Goal: Task Accomplishment & Management: Manage account settings

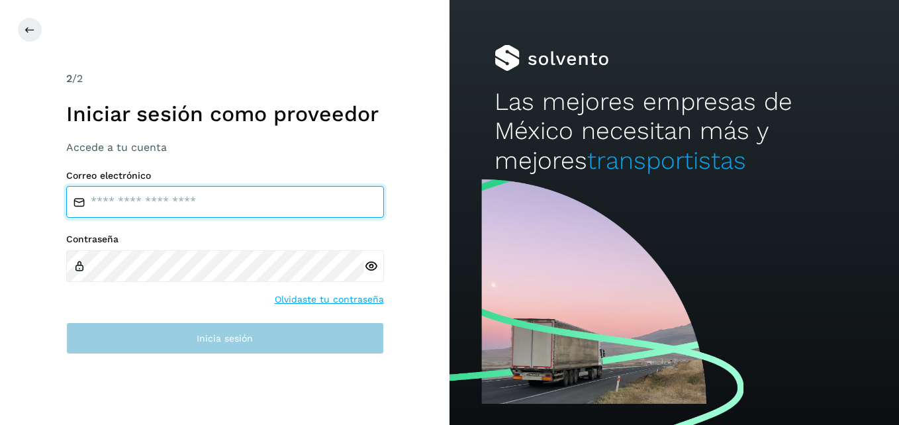
type input "**********"
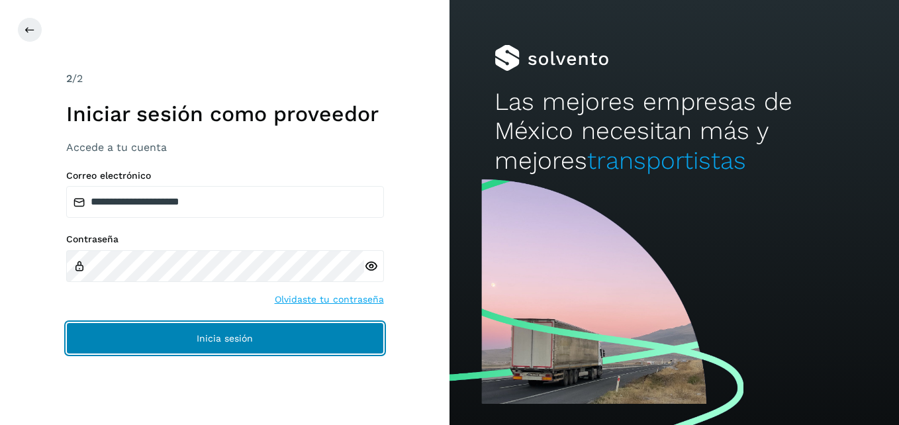
click at [221, 337] on span "Inicia sesión" at bounding box center [225, 338] width 56 height 9
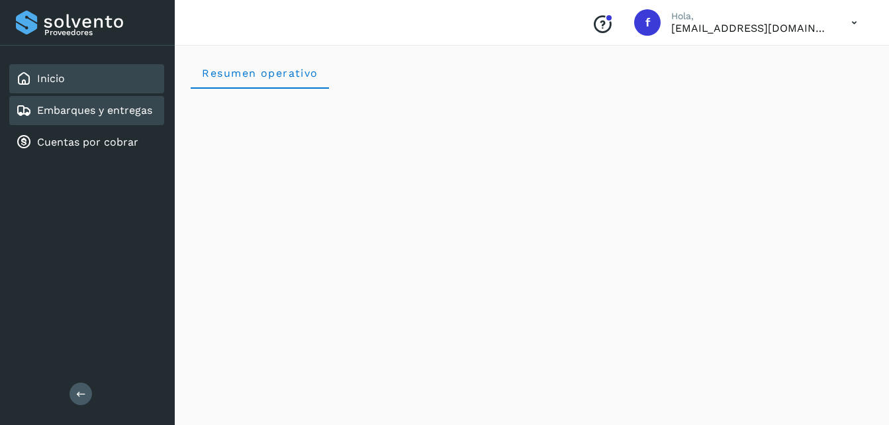
click at [113, 114] on link "Embarques y entregas" at bounding box center [94, 110] width 115 height 13
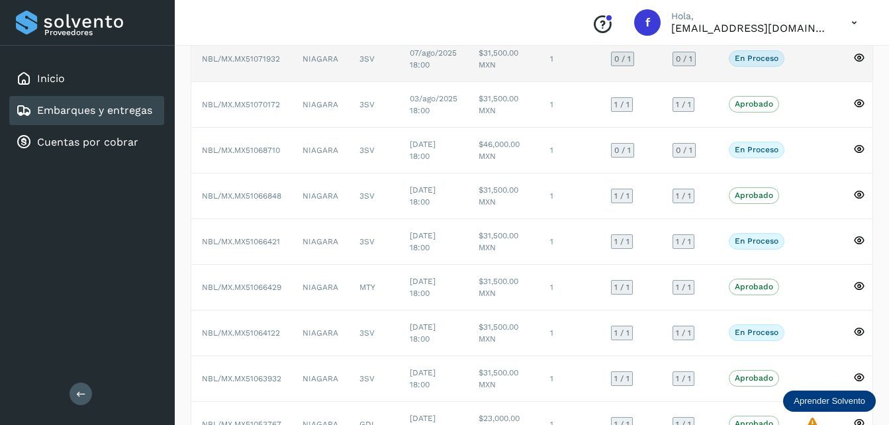
scroll to position [199, 0]
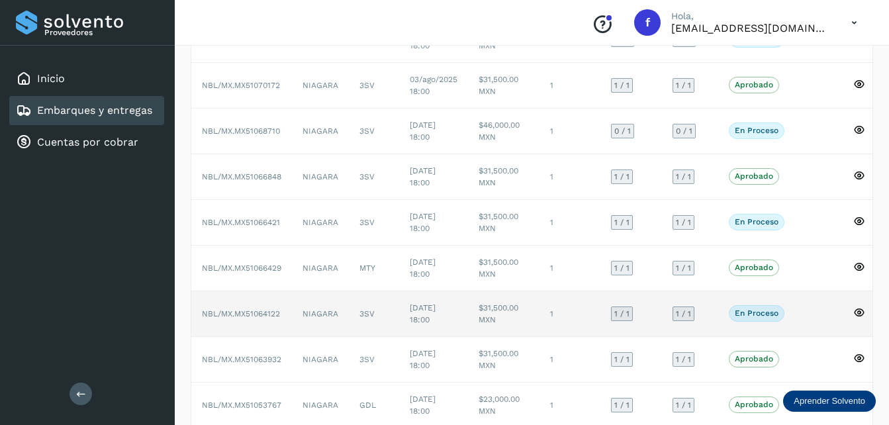
click at [745, 310] on p "En proceso" at bounding box center [757, 312] width 44 height 9
click at [857, 314] on icon at bounding box center [859, 312] width 12 height 12
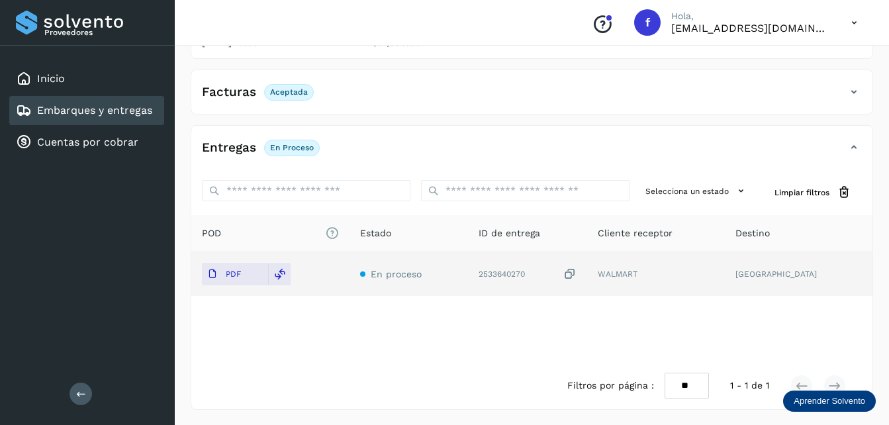
scroll to position [202, 0]
click at [228, 273] on p "PDF" at bounding box center [233, 273] width 15 height 9
click at [217, 273] on icon at bounding box center [212, 273] width 11 height 11
click at [241, 280] on span "PDF" at bounding box center [224, 273] width 44 height 21
click at [241, 273] on span "PDF" at bounding box center [224, 273] width 44 height 21
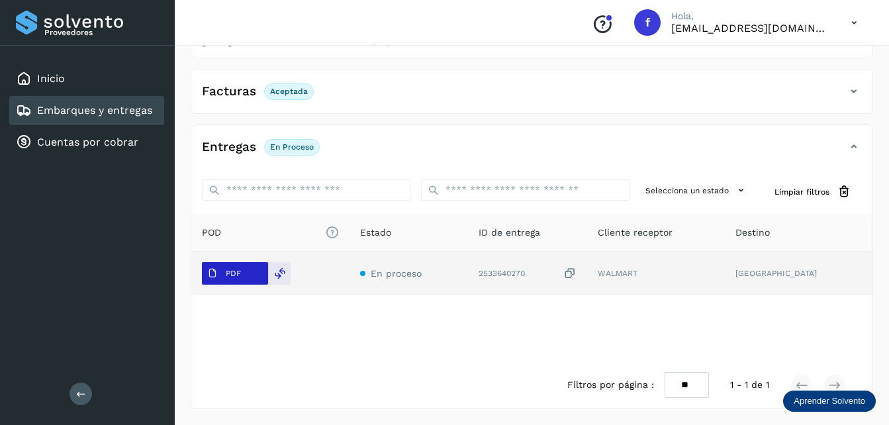
click at [241, 273] on span "PDF" at bounding box center [224, 273] width 44 height 21
click at [277, 274] on icon at bounding box center [280, 273] width 12 height 12
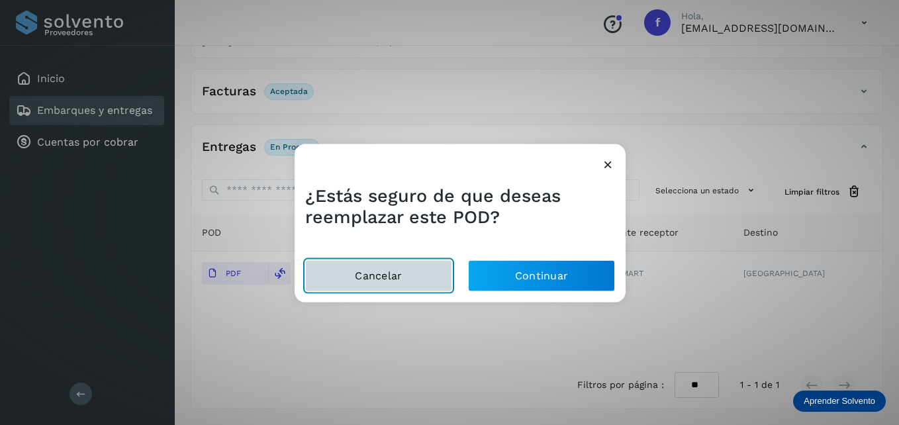
click at [381, 279] on button "Cancelar" at bounding box center [378, 275] width 147 height 32
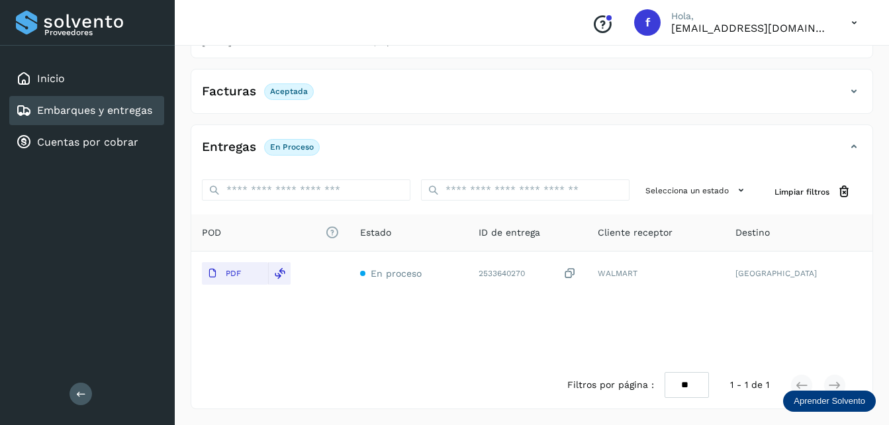
click at [486, 99] on div "Facturas Aceptada" at bounding box center [518, 91] width 654 height 22
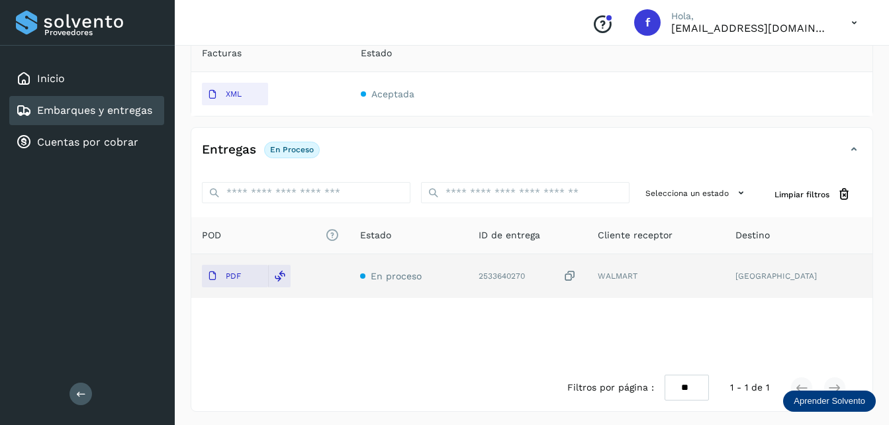
scroll to position [283, 0]
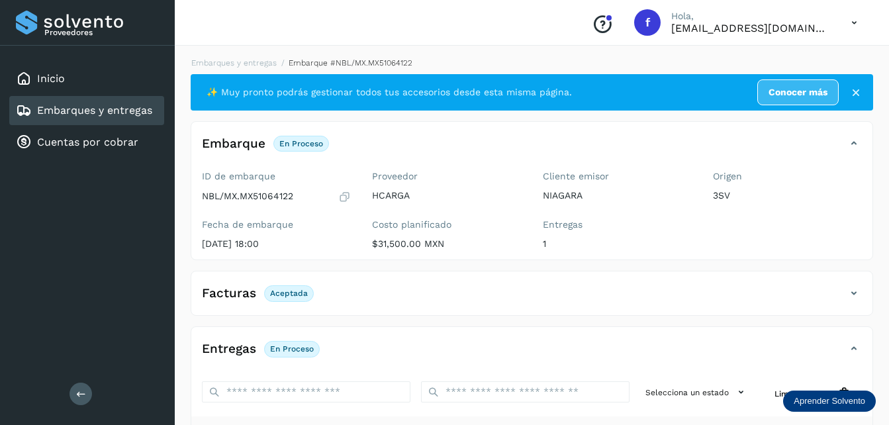
click at [858, 93] on icon at bounding box center [855, 92] width 13 height 13
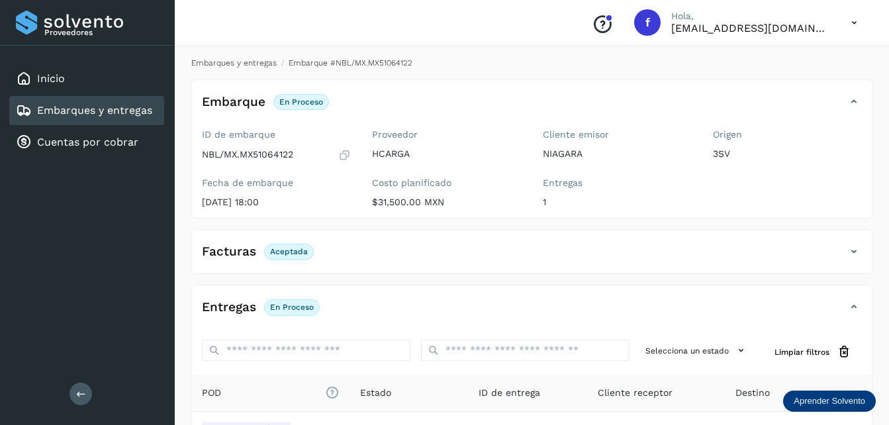
click at [230, 62] on link "Embarques y entregas" at bounding box center [233, 62] width 85 height 9
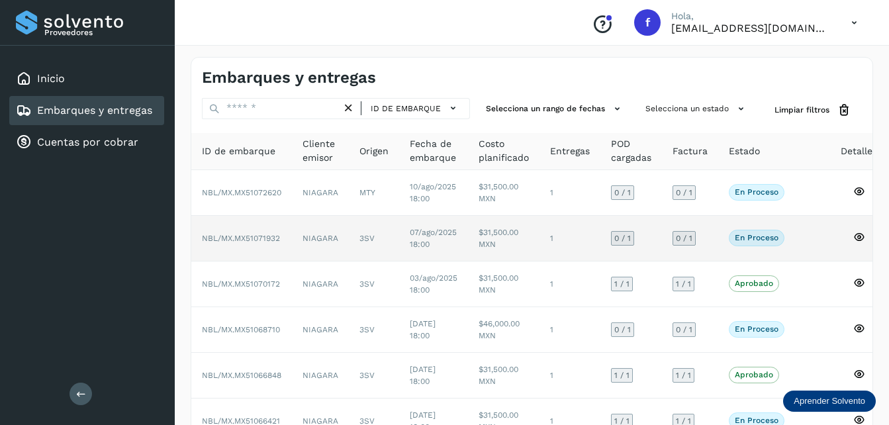
click at [330, 236] on td "NIAGARA" at bounding box center [320, 239] width 57 height 46
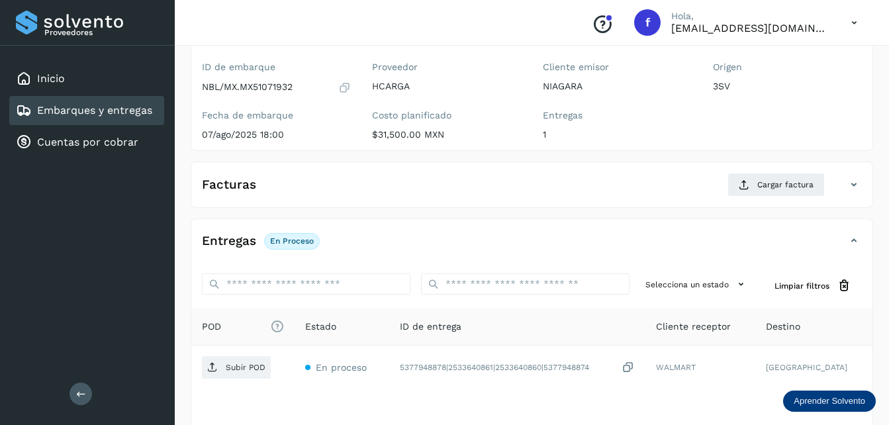
scroll to position [132, 0]
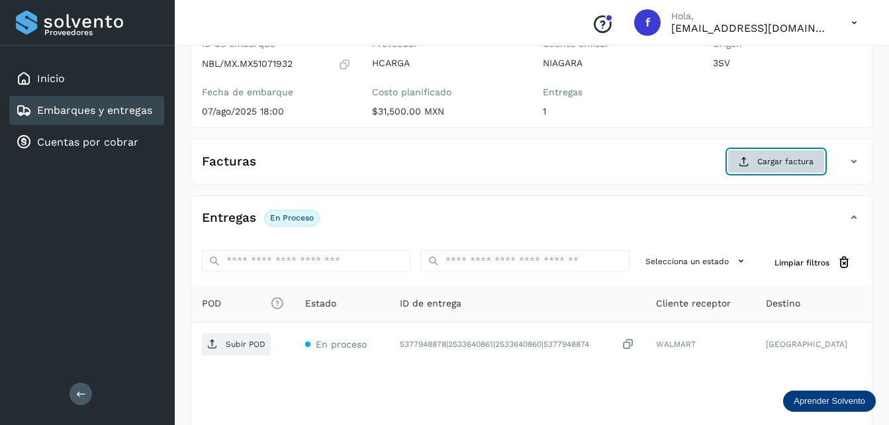
click at [773, 159] on span "Cargar factura" at bounding box center [785, 162] width 56 height 12
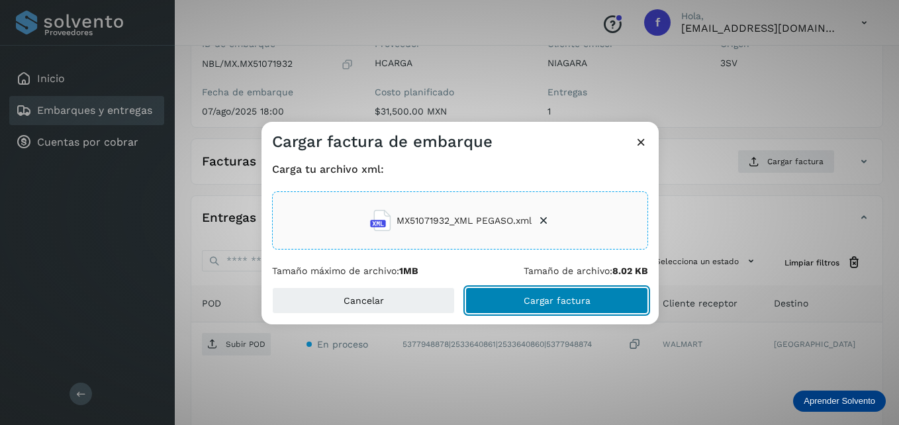
click at [547, 297] on span "Cargar factura" at bounding box center [556, 300] width 67 height 9
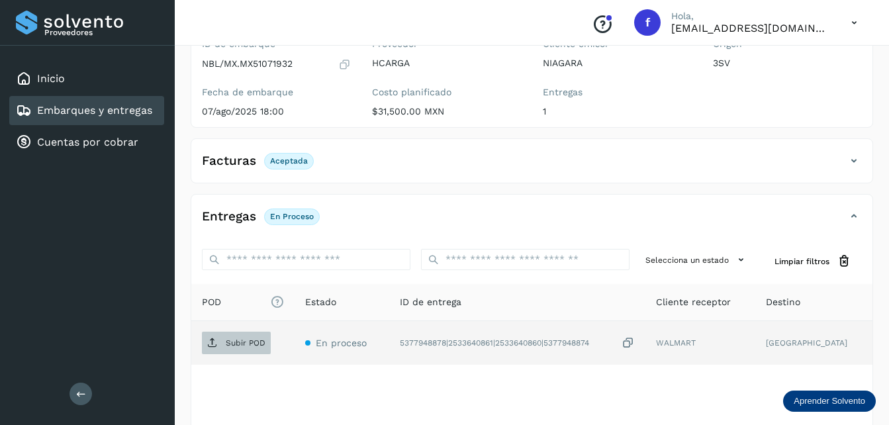
click at [214, 341] on icon at bounding box center [212, 342] width 11 height 11
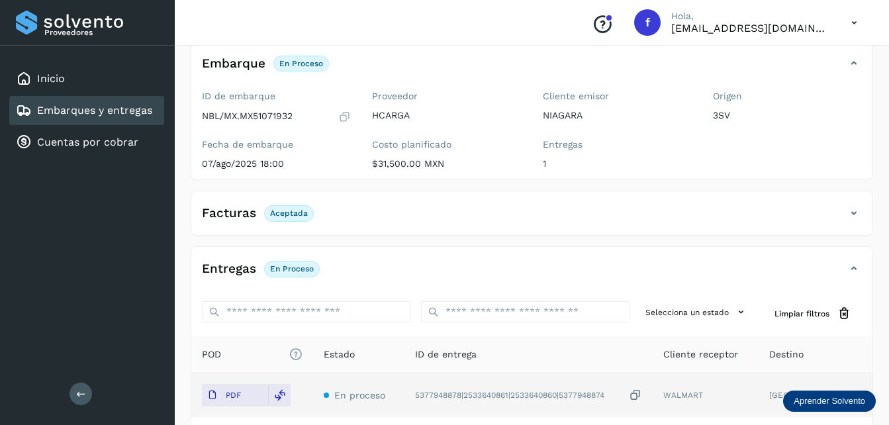
scroll to position [0, 0]
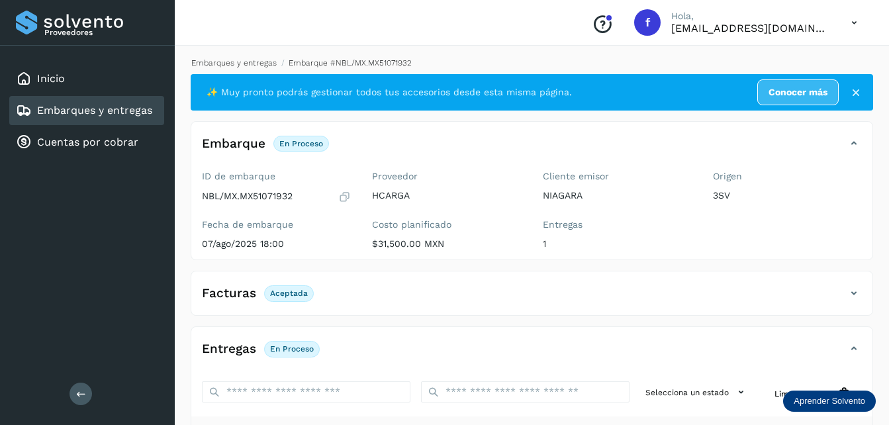
click at [255, 66] on link "Embarques y entregas" at bounding box center [233, 62] width 85 height 9
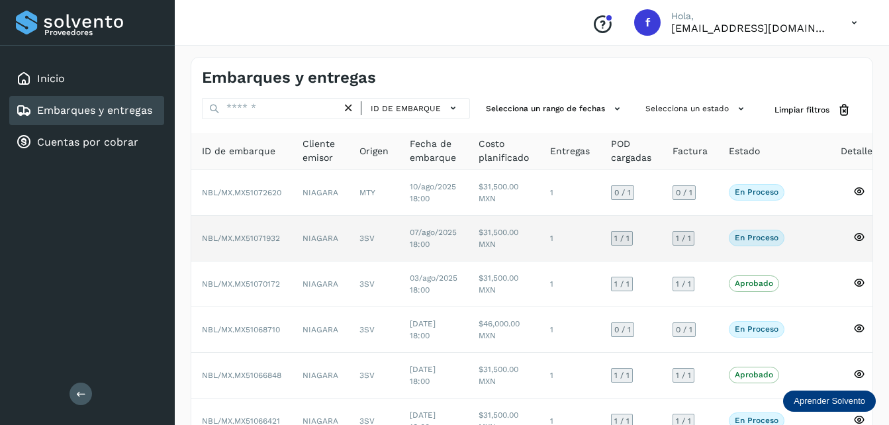
click at [854, 236] on icon at bounding box center [859, 237] width 12 height 12
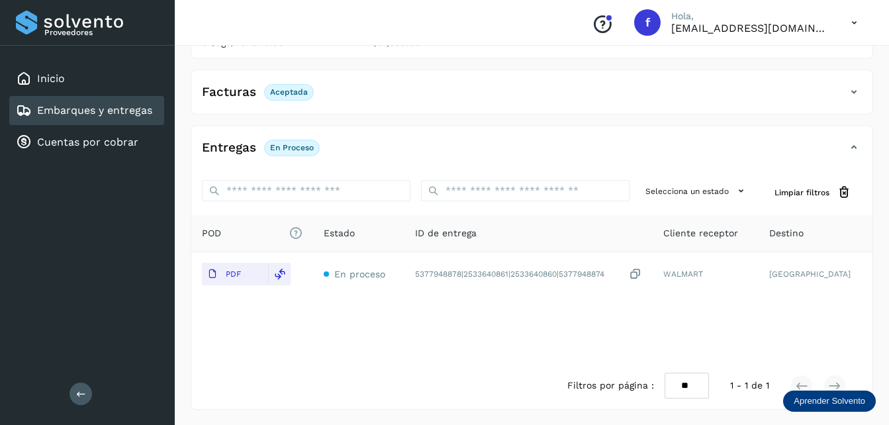
scroll to position [202, 0]
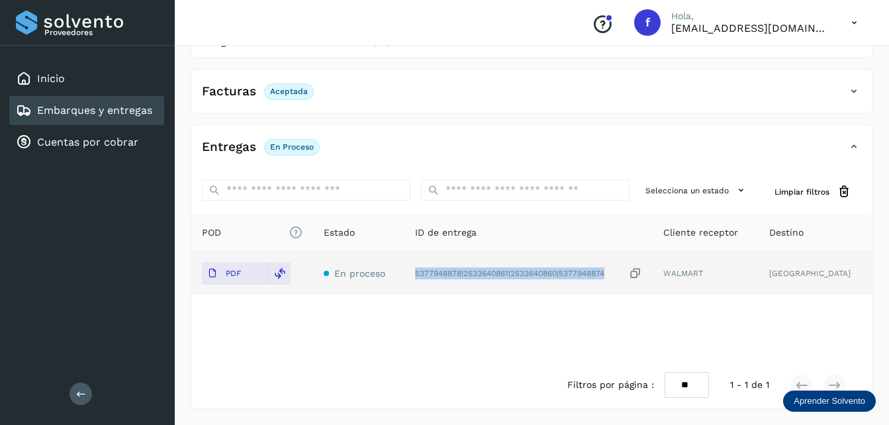
drag, startPoint x: 622, startPoint y: 272, endPoint x: 422, endPoint y: 273, distance: 199.9
click at [652, 273] on td "5377948878|2533640861|2533640860|5377948874" at bounding box center [705, 273] width 107 height 44
copy div "5377948878|2533640861|2533640860|5377948874"
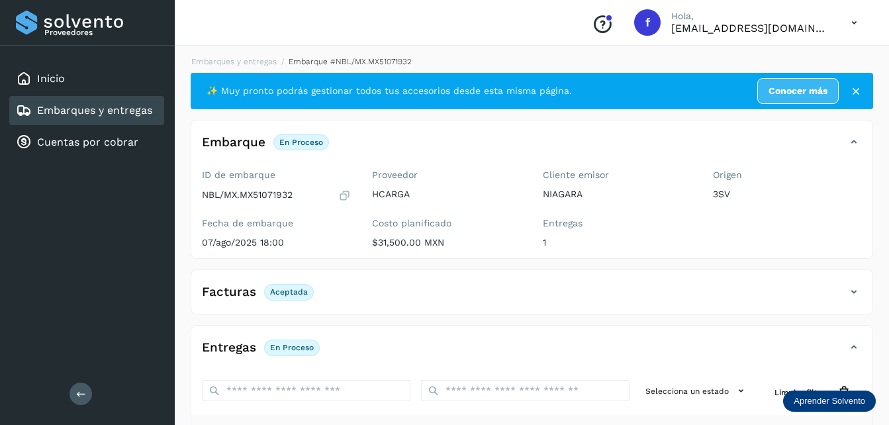
scroll to position [0, 0]
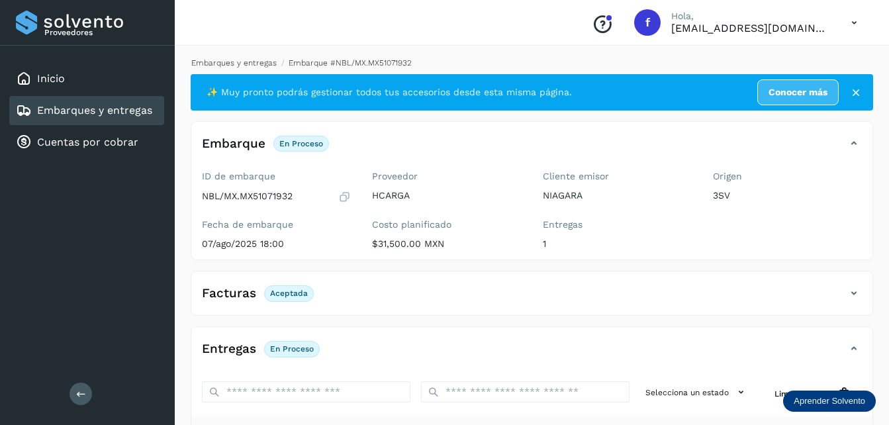
click at [241, 62] on link "Embarques y entregas" at bounding box center [233, 62] width 85 height 9
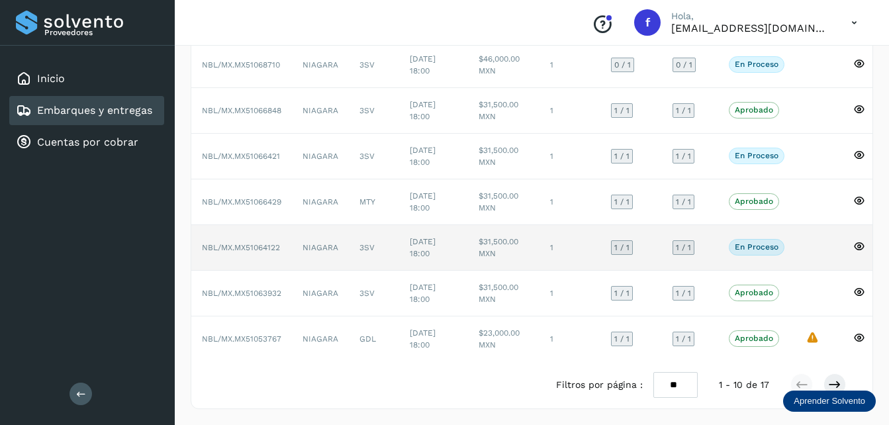
scroll to position [275, 0]
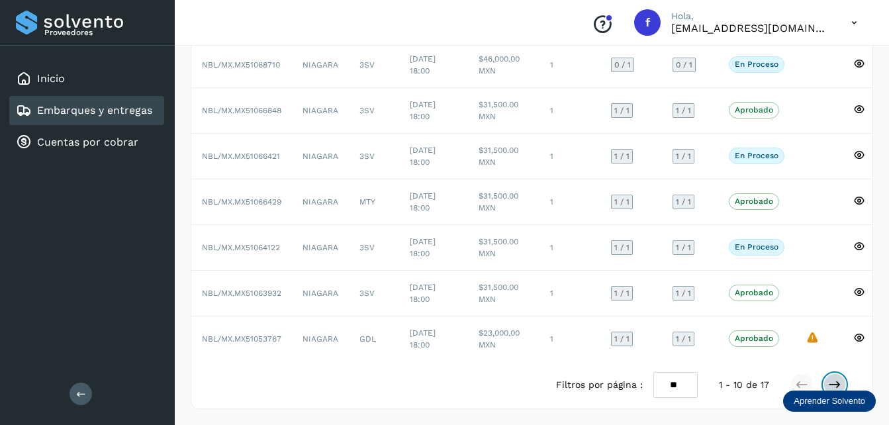
click at [836, 381] on icon at bounding box center [834, 384] width 13 height 13
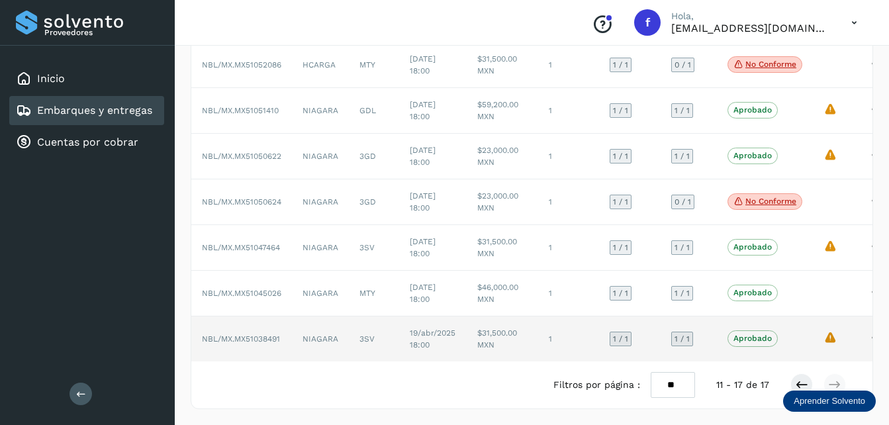
scroll to position [138, 0]
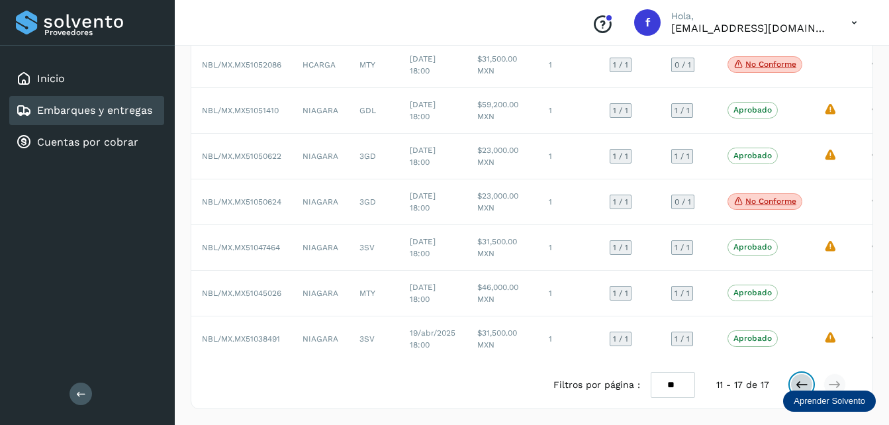
click at [795, 382] on icon at bounding box center [801, 384] width 13 height 13
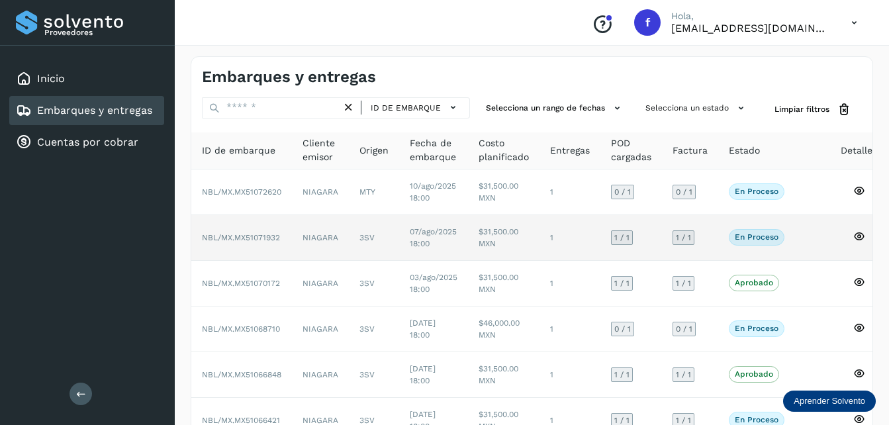
scroll to position [0, 0]
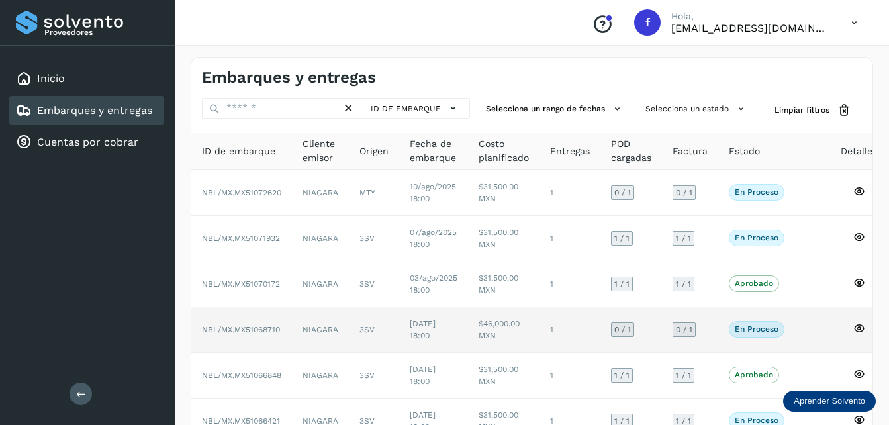
click at [737, 326] on p "En proceso" at bounding box center [757, 328] width 44 height 9
click at [739, 328] on p "En proceso" at bounding box center [757, 328] width 44 height 9
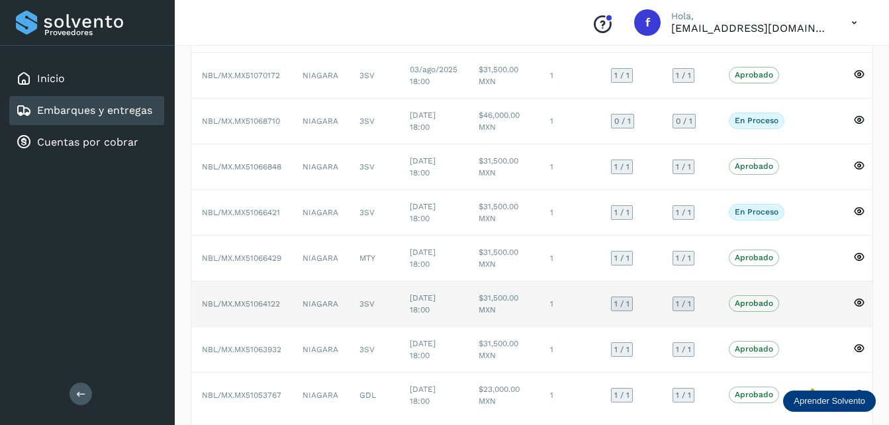
scroll to position [142, 0]
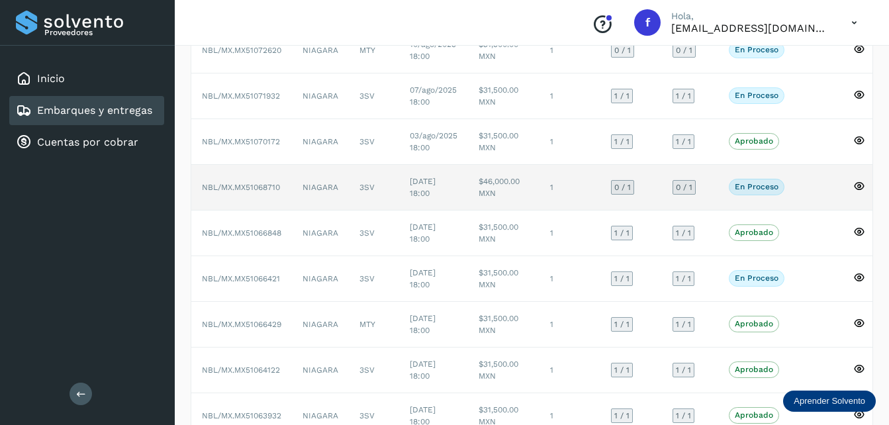
click at [751, 182] on p "En proceso" at bounding box center [757, 186] width 44 height 9
click at [762, 191] on p "En proceso" at bounding box center [757, 186] width 44 height 9
click at [303, 190] on td "NIAGARA" at bounding box center [320, 188] width 57 height 46
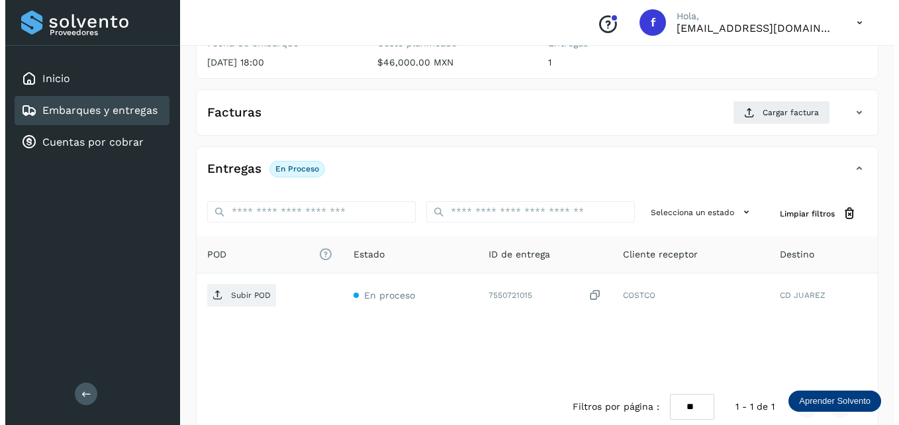
scroll to position [203, 0]
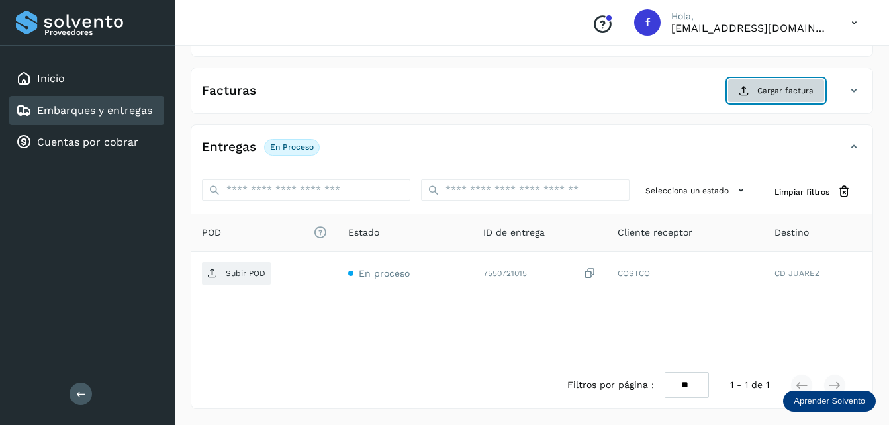
click at [773, 94] on span "Cargar factura" at bounding box center [785, 91] width 56 height 12
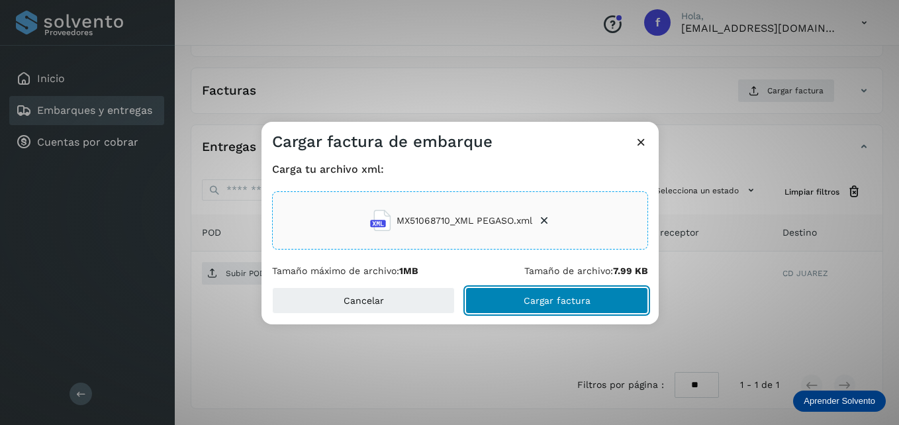
click at [549, 298] on span "Cargar factura" at bounding box center [556, 300] width 67 height 9
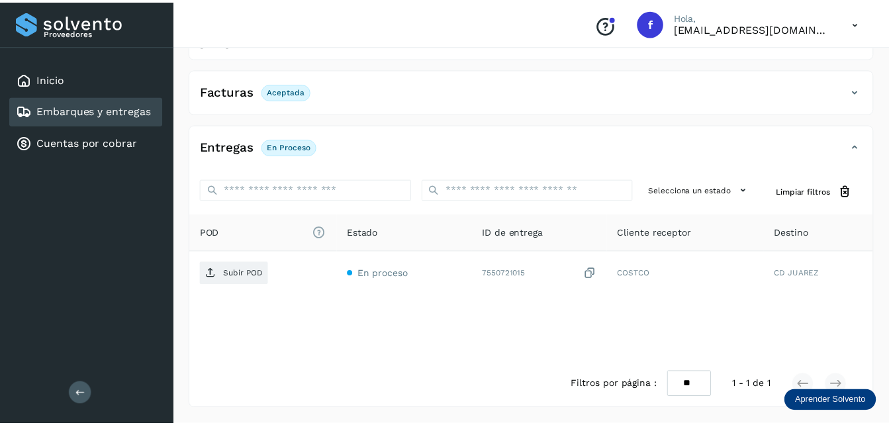
scroll to position [202, 0]
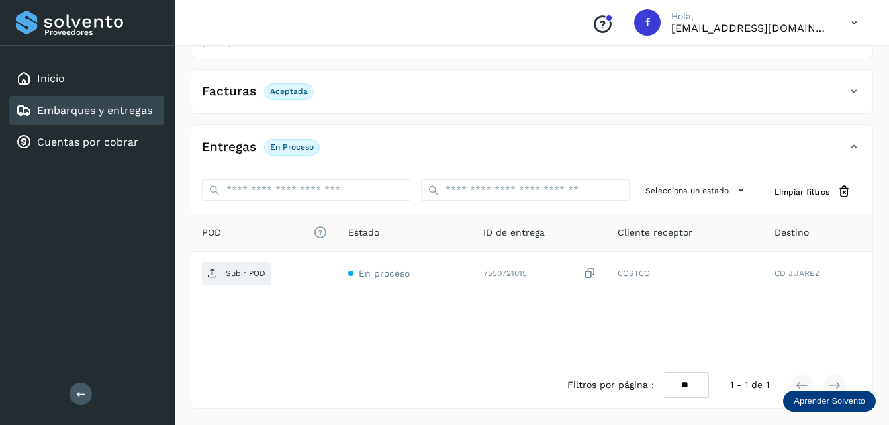
click at [294, 149] on p "En proceso" at bounding box center [292, 146] width 44 height 9
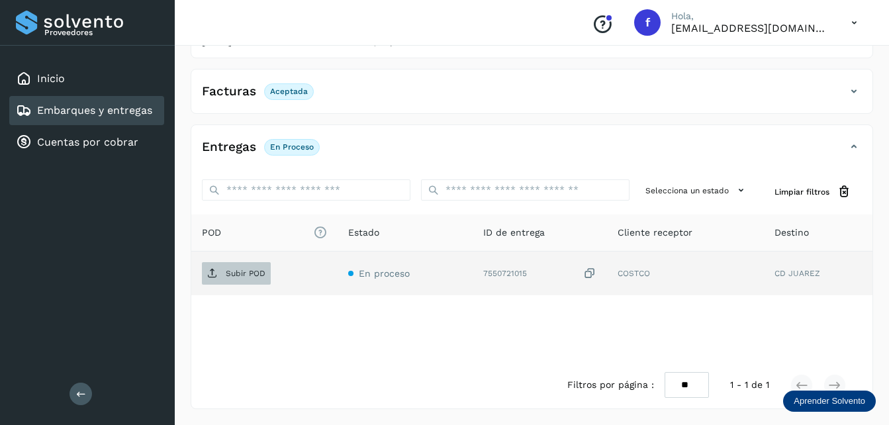
click at [242, 276] on p "Subir POD" at bounding box center [246, 273] width 40 height 9
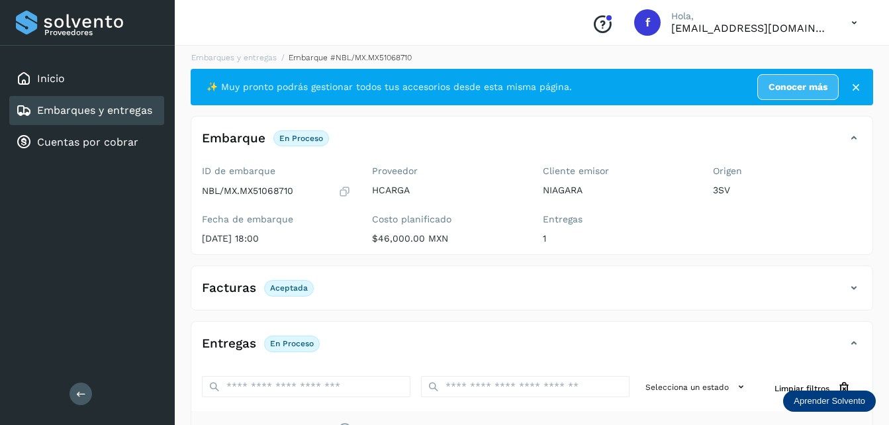
scroll to position [0, 0]
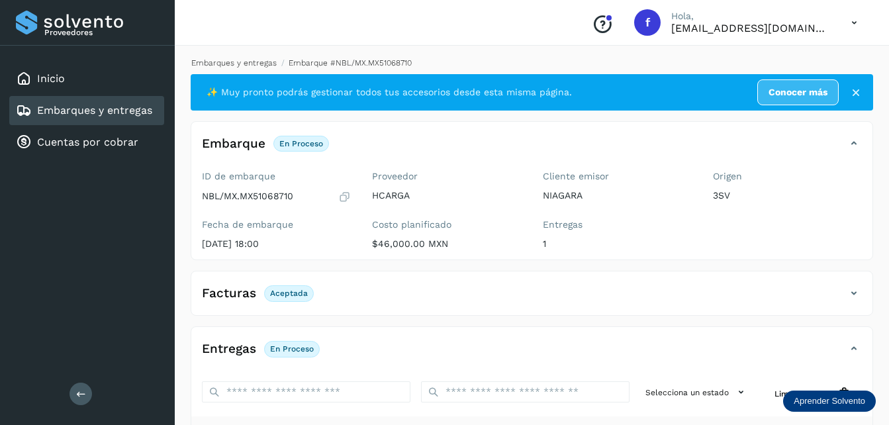
click at [236, 62] on link "Embarques y entregas" at bounding box center [233, 62] width 85 height 9
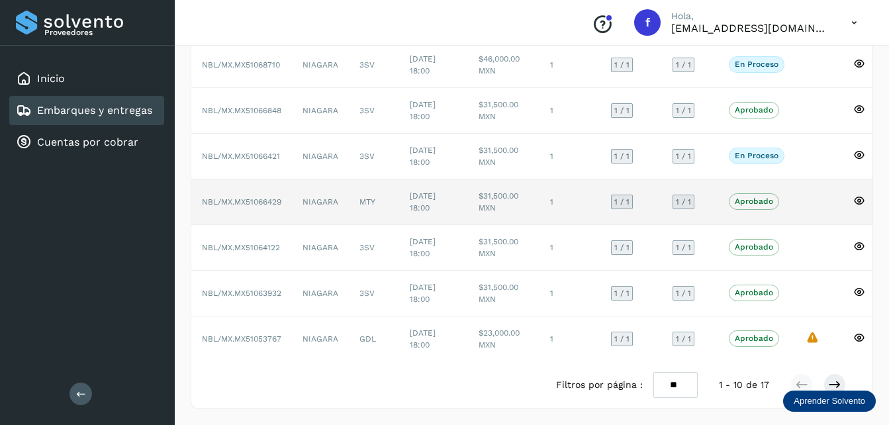
scroll to position [275, 0]
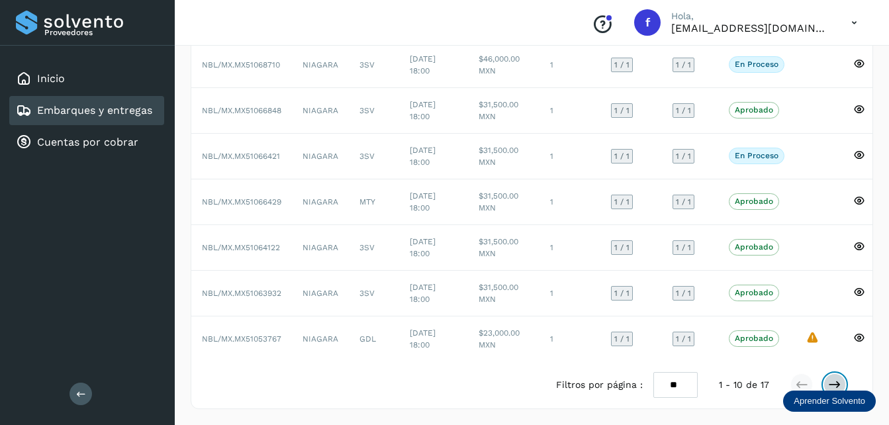
click at [831, 384] on icon at bounding box center [834, 384] width 13 height 13
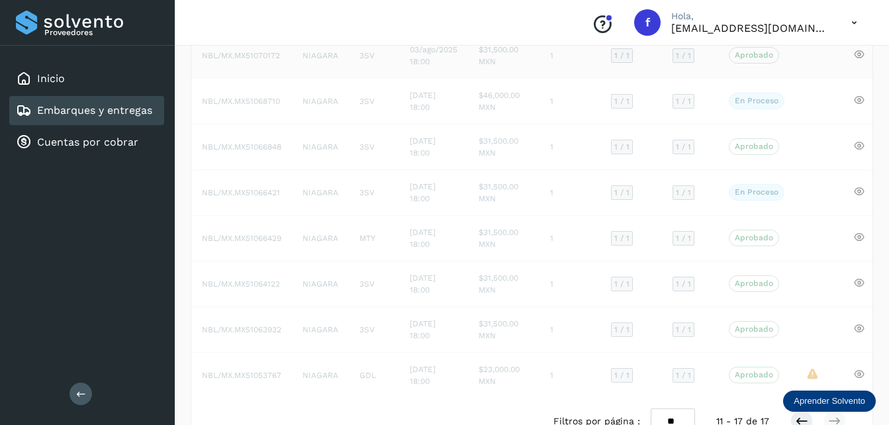
scroll to position [126, 0]
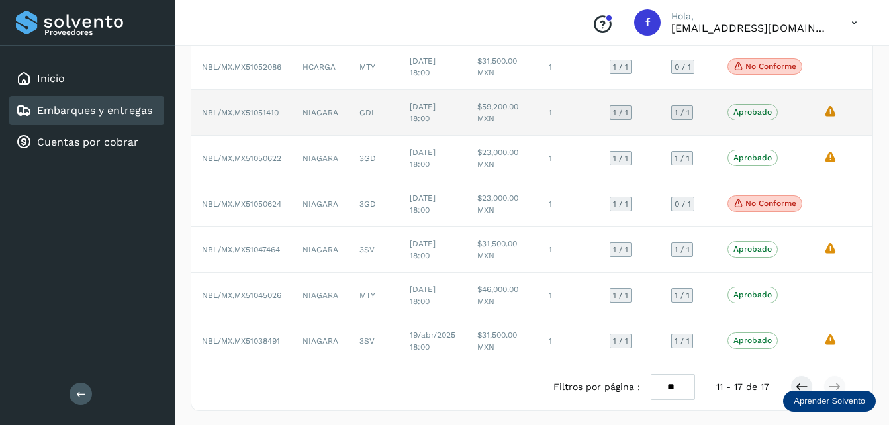
click at [287, 116] on td "NBL/MX.MX51051410" at bounding box center [241, 113] width 101 height 46
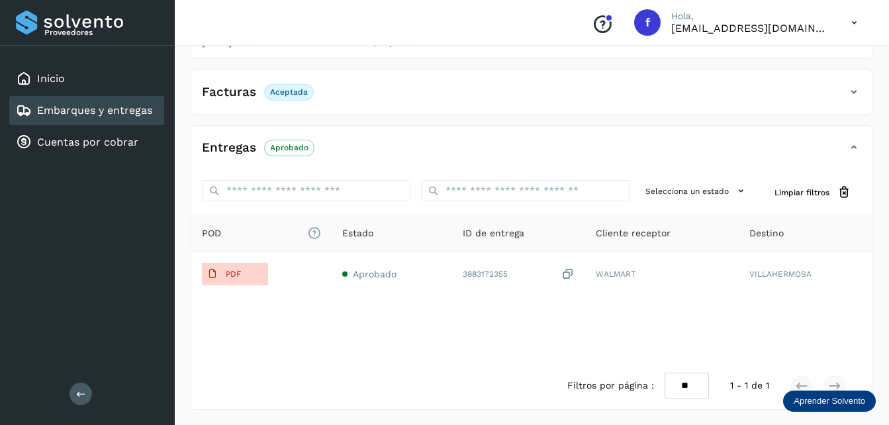
scroll to position [249, 0]
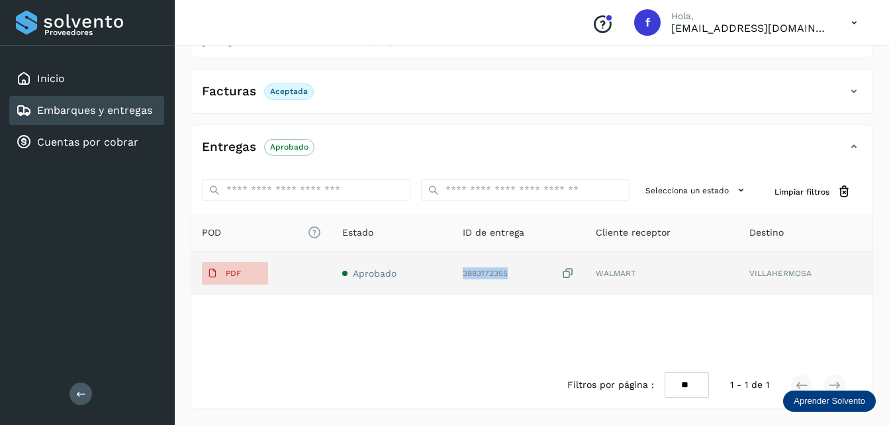
drag, startPoint x: 513, startPoint y: 271, endPoint x: 464, endPoint y: 276, distance: 49.2
click at [464, 276] on div "3883172355" at bounding box center [518, 274] width 111 height 14
copy div "3883172355"
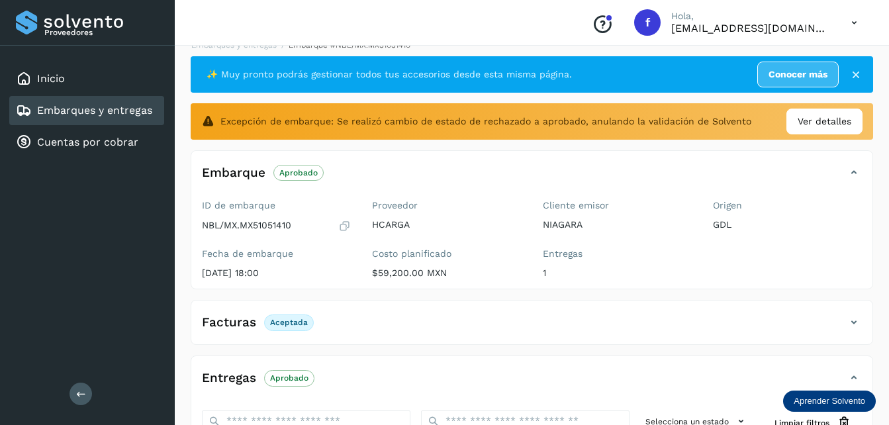
scroll to position [0, 0]
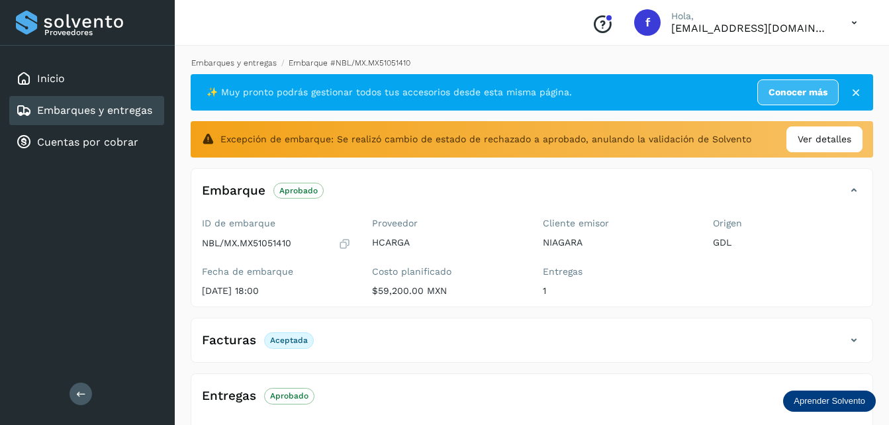
click at [248, 62] on link "Embarques y entregas" at bounding box center [233, 62] width 85 height 9
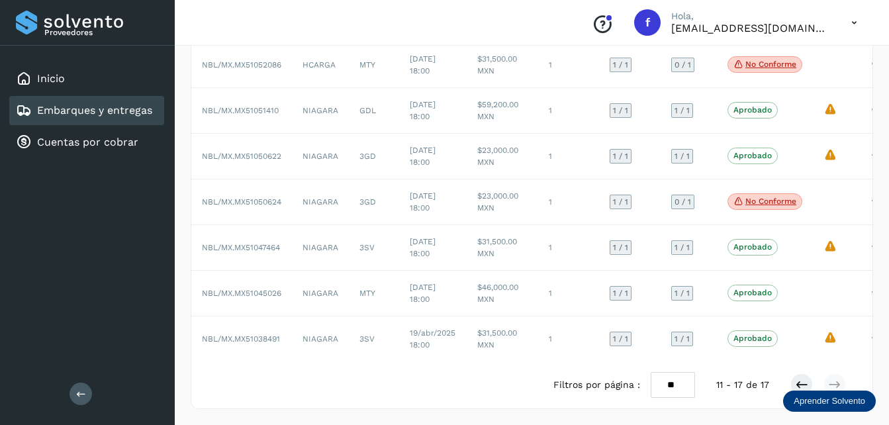
scroll to position [138, 0]
click at [805, 384] on icon at bounding box center [801, 384] width 13 height 13
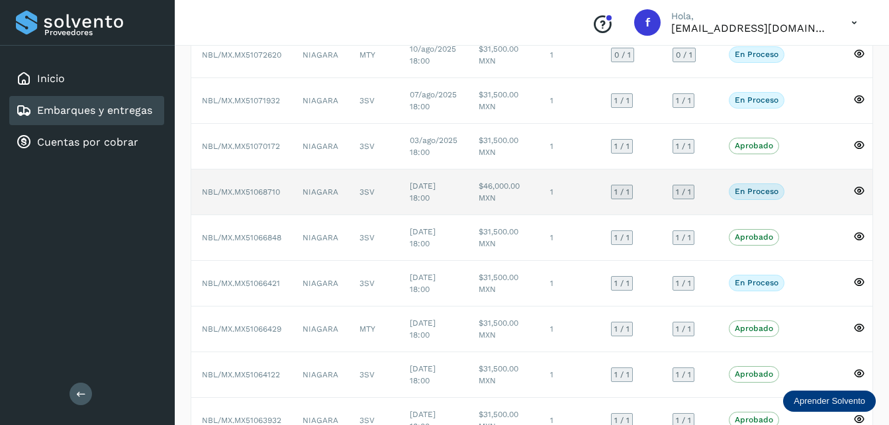
click at [257, 194] on span "NBL/MX.MX51068710" at bounding box center [241, 191] width 78 height 9
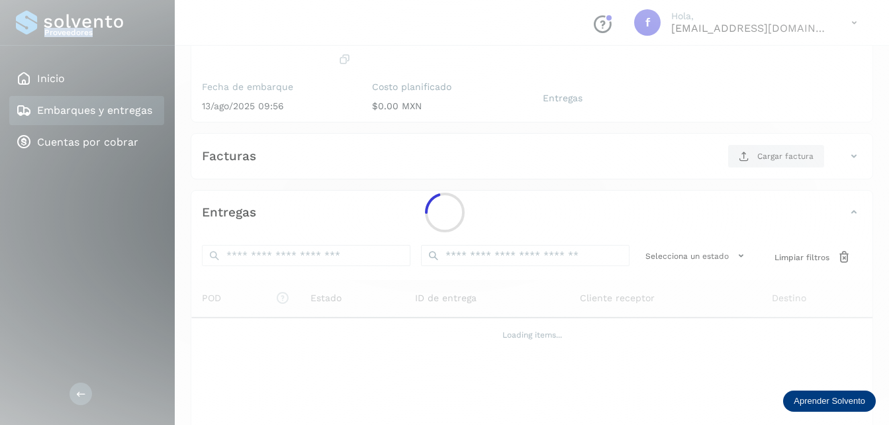
click at [257, 194] on div at bounding box center [444, 212] width 889 height 425
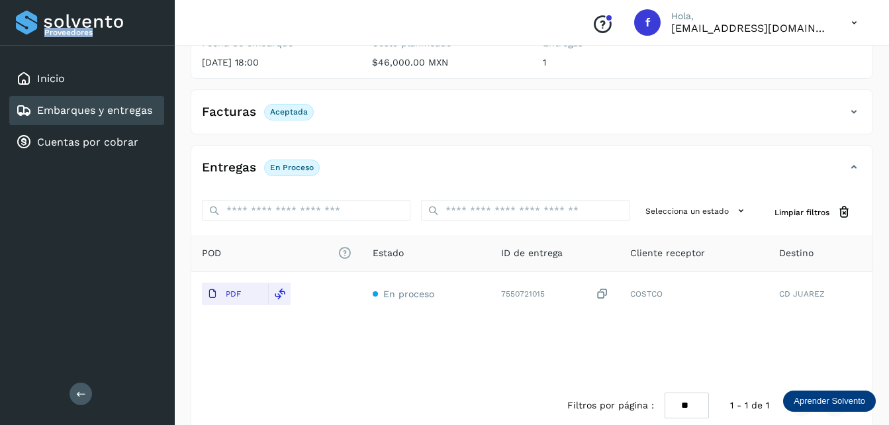
scroll to position [202, 0]
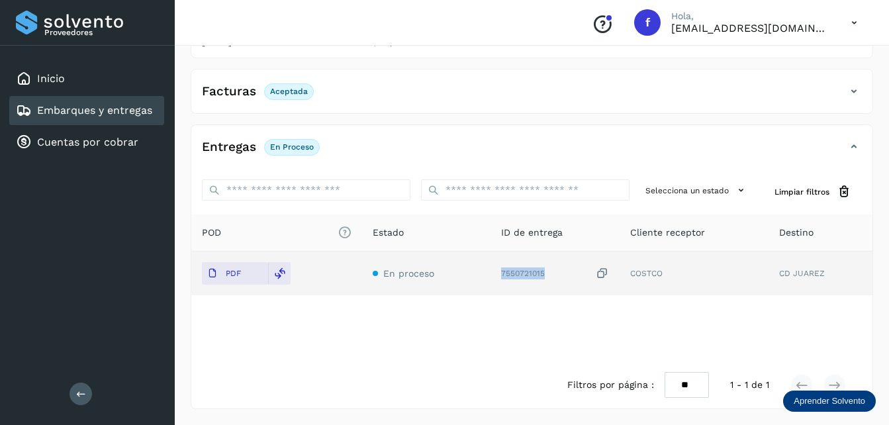
drag, startPoint x: 549, startPoint y: 277, endPoint x: 500, endPoint y: 275, distance: 48.3
click at [619, 275] on td "7550721015" at bounding box center [693, 273] width 149 height 44
copy div "7550721015"
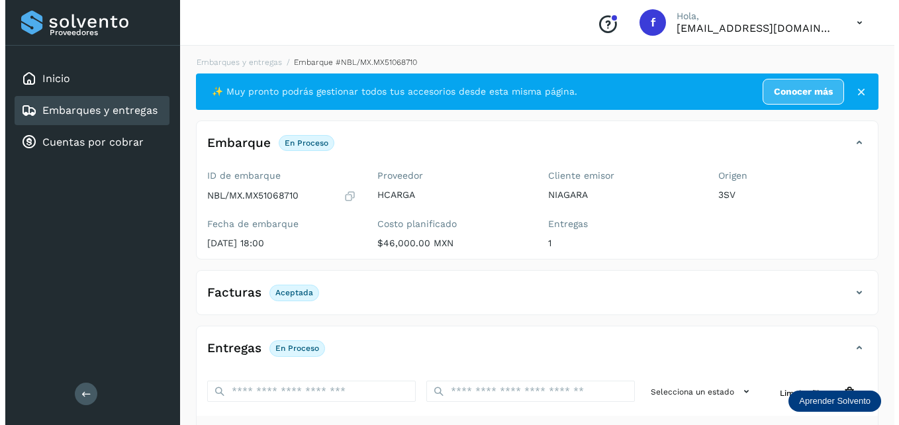
scroll to position [0, 0]
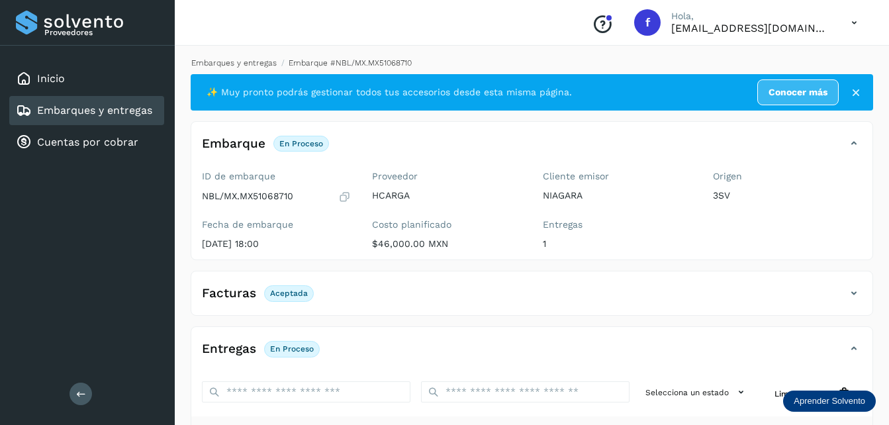
click at [260, 65] on link "Embarques y entregas" at bounding box center [233, 62] width 85 height 9
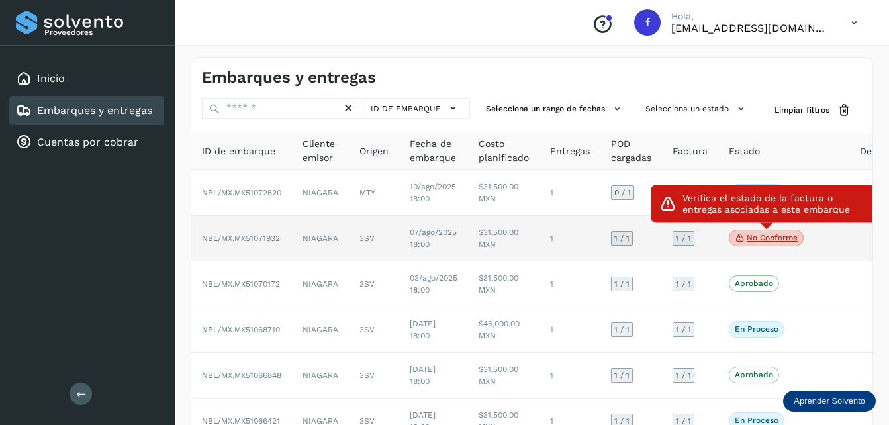
click at [776, 237] on p "No conforme" at bounding box center [771, 237] width 51 height 9
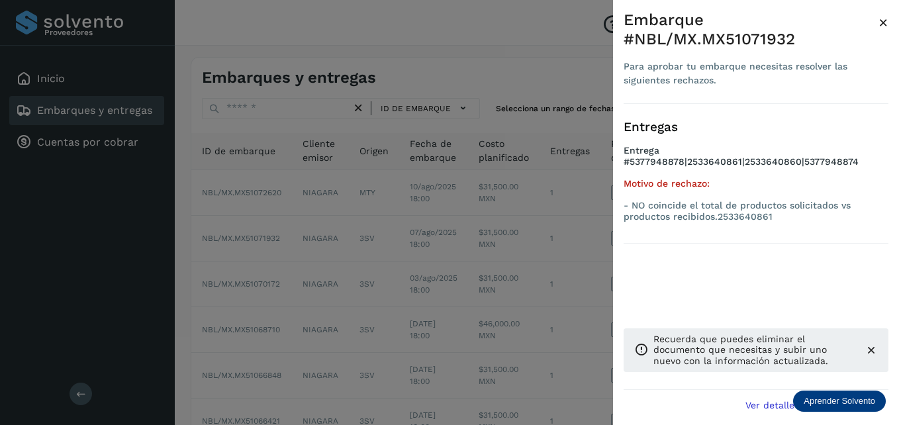
click at [553, 207] on div at bounding box center [449, 212] width 899 height 425
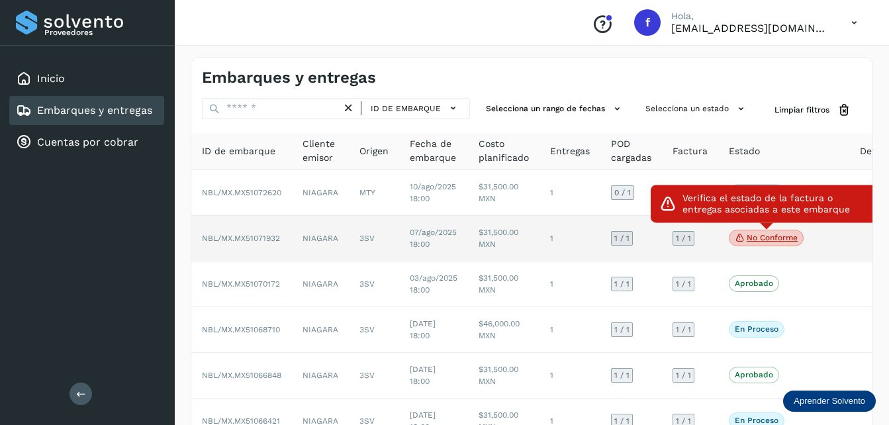
click at [737, 235] on icon at bounding box center [740, 238] width 11 height 12
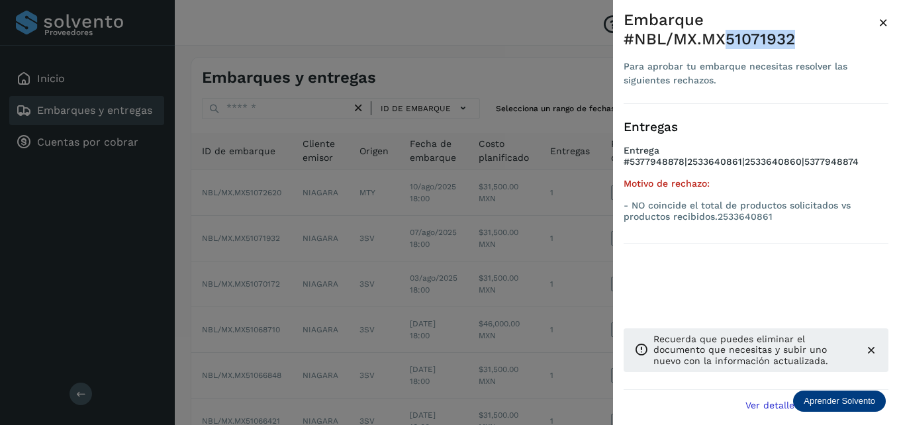
drag, startPoint x: 809, startPoint y: 21, endPoint x: 877, endPoint y: 20, distance: 67.5
click at [877, 20] on div "Embarque #NBL/MX.MX51071932" at bounding box center [750, 30] width 255 height 38
copy div "51071932"
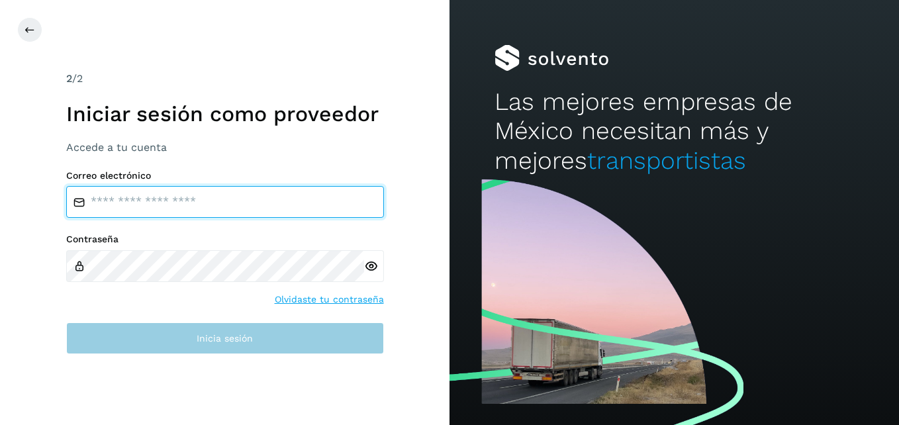
type input "**********"
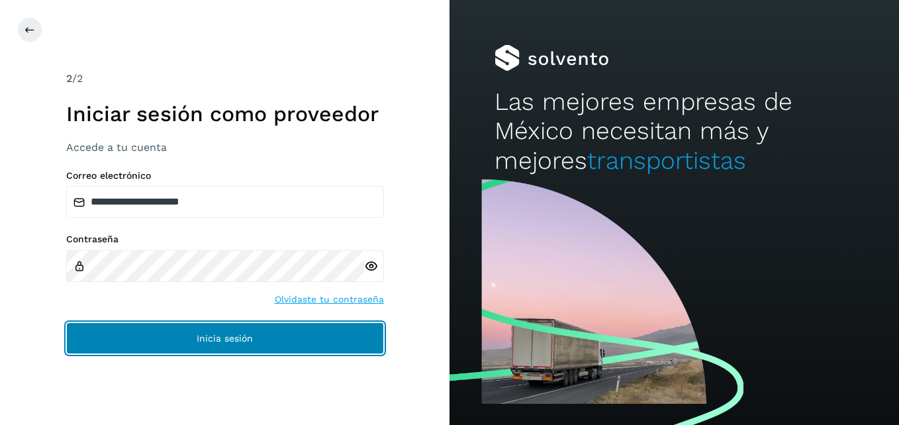
click at [224, 341] on span "Inicia sesión" at bounding box center [225, 338] width 56 height 9
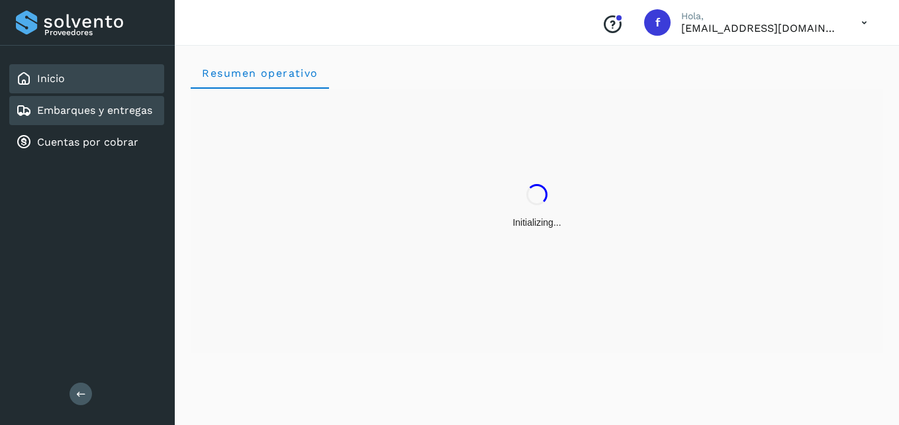
click at [112, 116] on link "Embarques y entregas" at bounding box center [94, 110] width 115 height 13
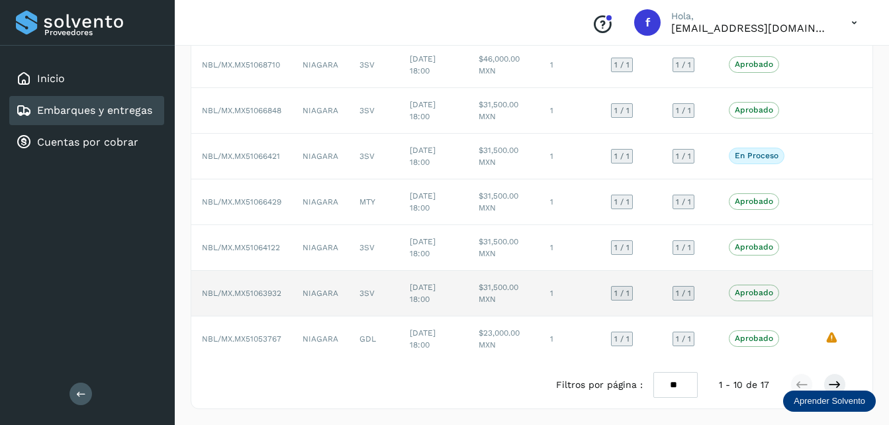
scroll to position [275, 0]
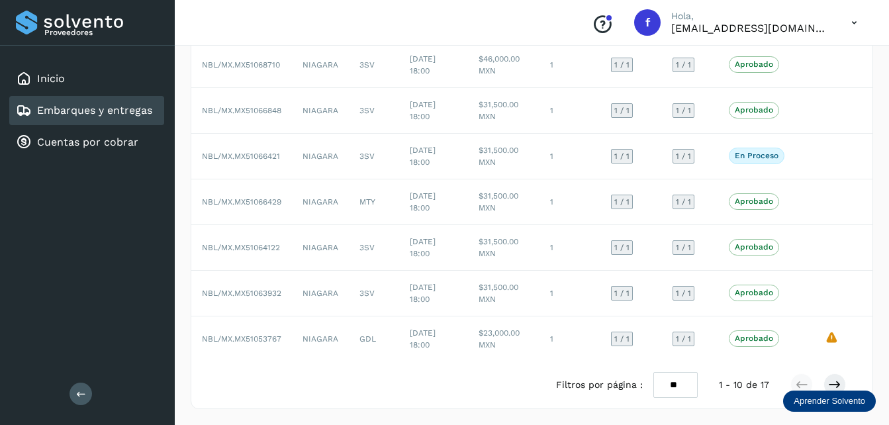
click at [684, 383] on select "** ** **" at bounding box center [675, 385] width 44 height 26
select select "**"
click at [654, 372] on select "** ** **" at bounding box center [675, 385] width 44 height 26
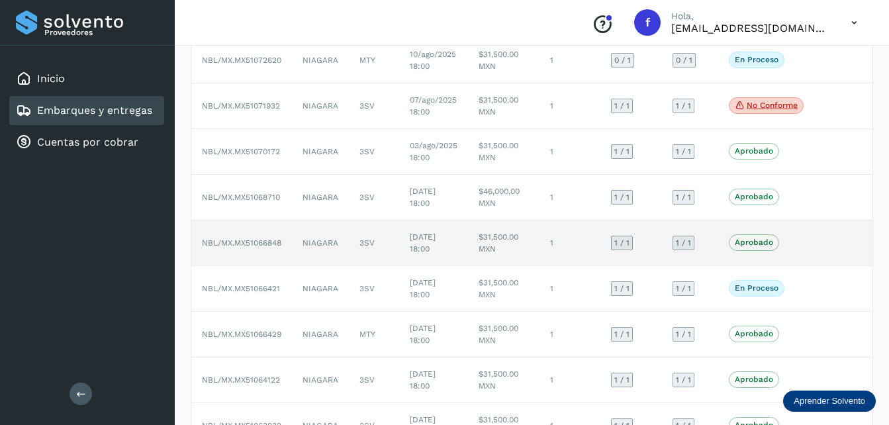
scroll to position [199, 0]
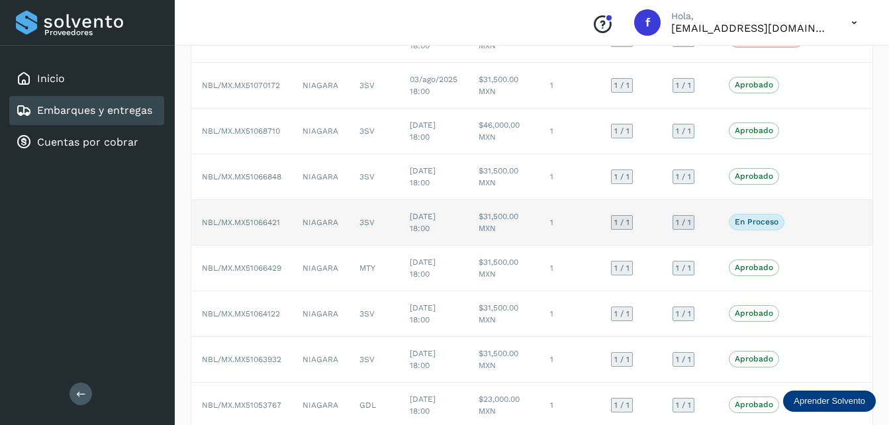
click at [757, 224] on p "En proceso" at bounding box center [757, 221] width 44 height 9
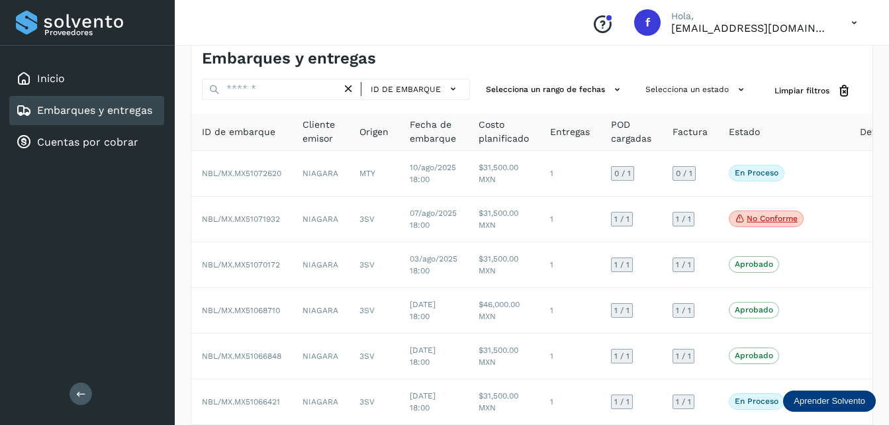
scroll to position [0, 0]
